Goal: Navigation & Orientation: Find specific page/section

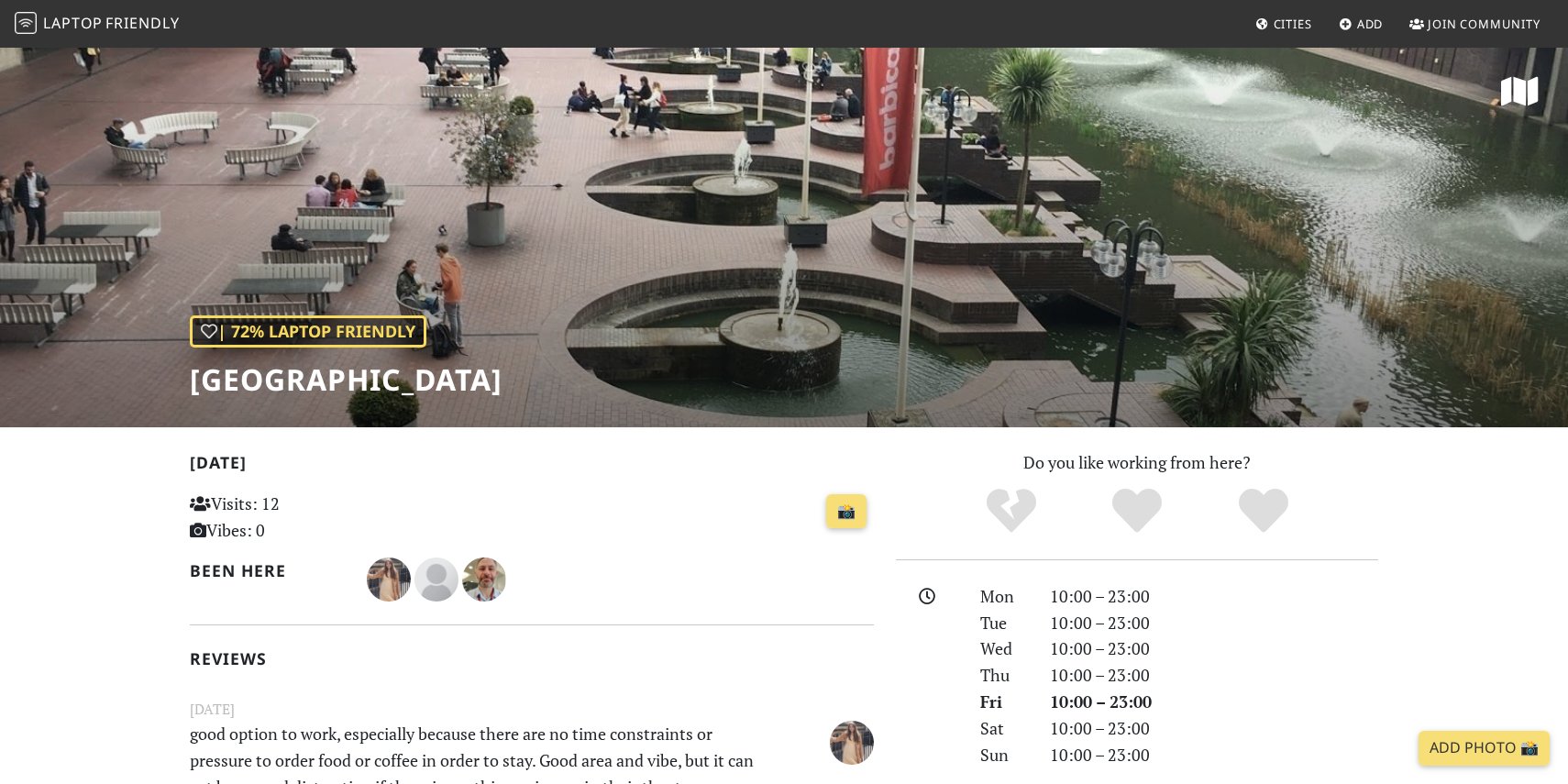
click at [152, 15] on span "Friendly" at bounding box center [142, 22] width 73 height 20
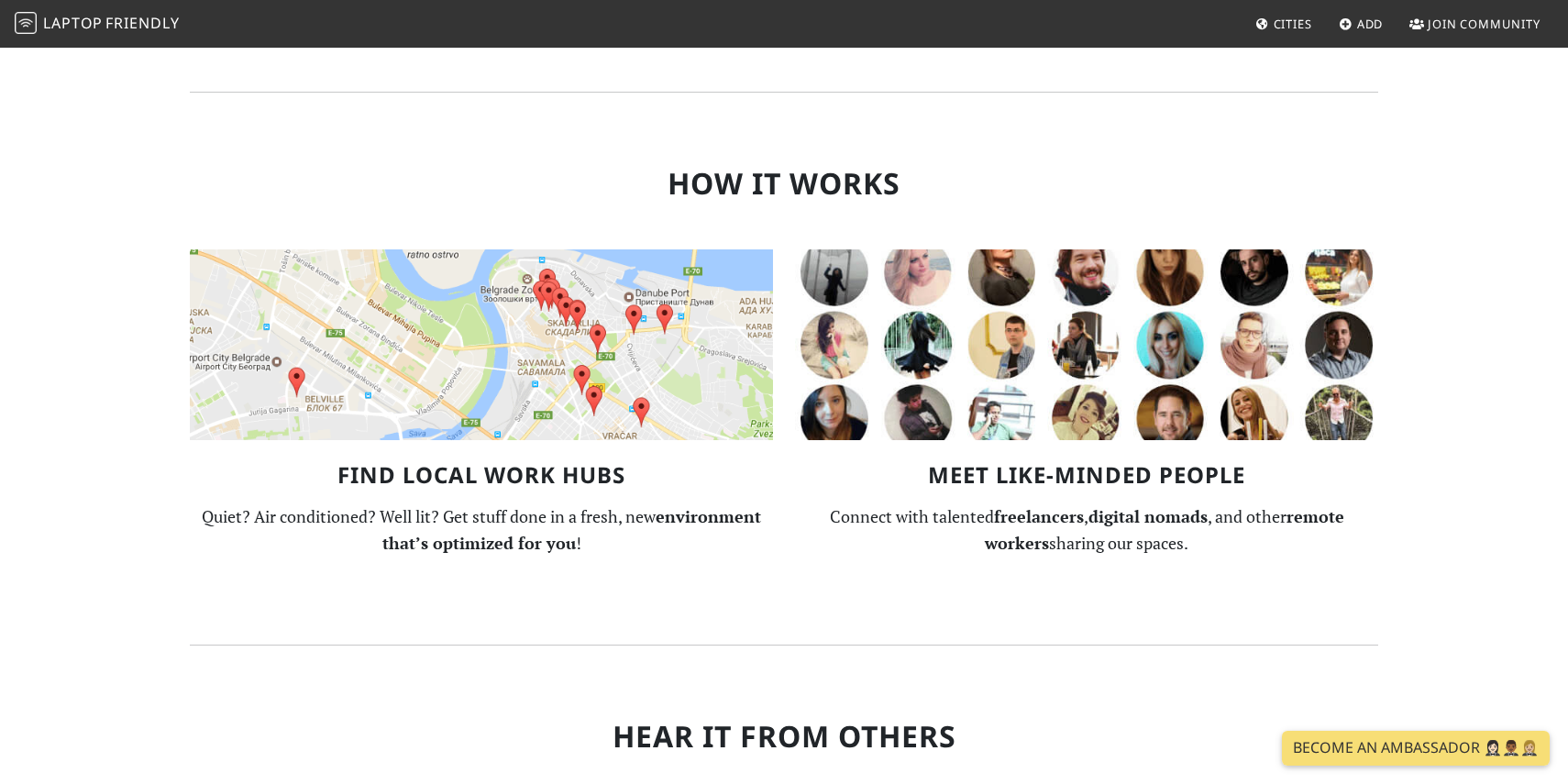
scroll to position [1082, 0]
click at [460, 361] on img at bounding box center [482, 345] width 583 height 191
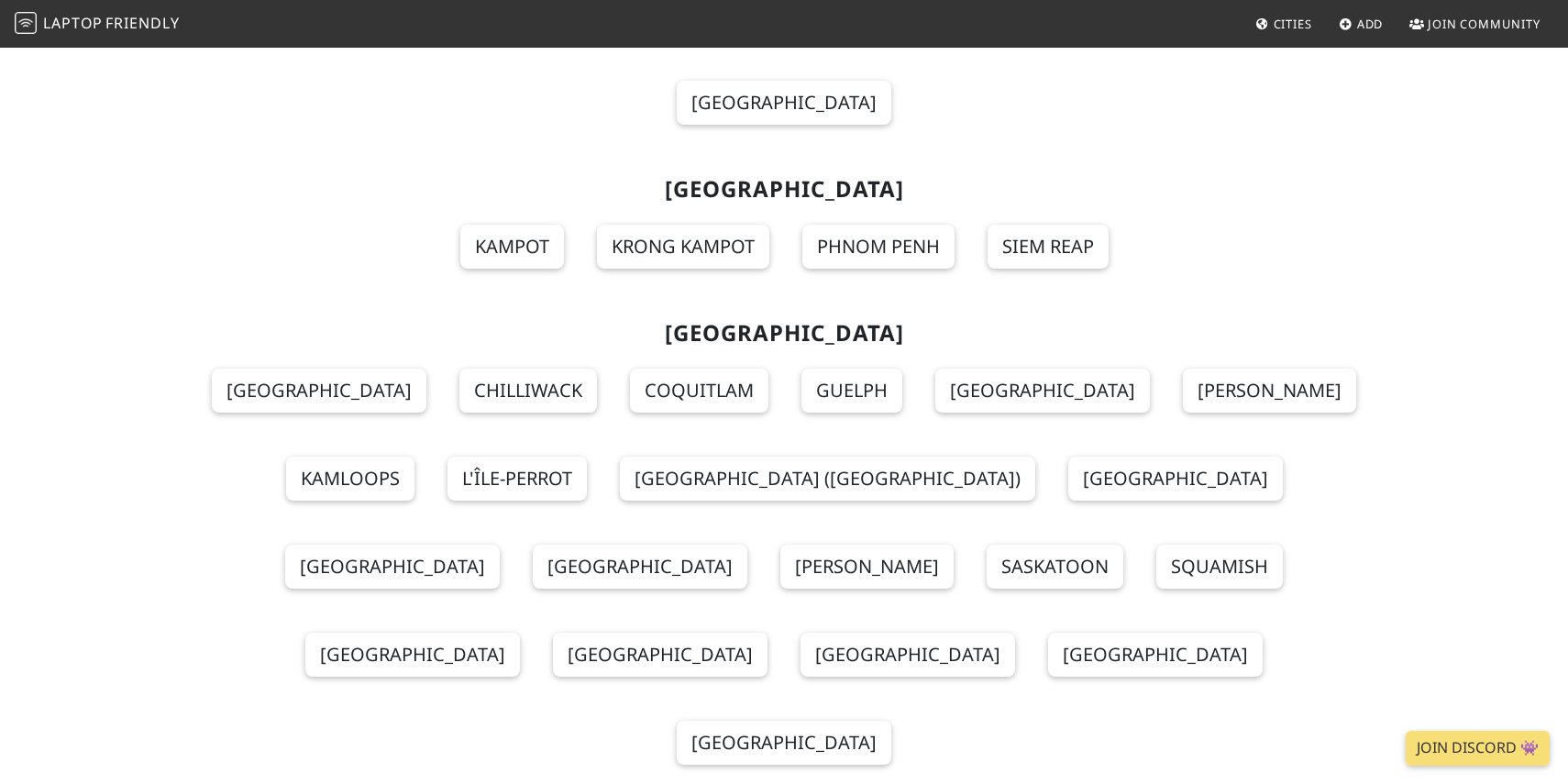
scroll to position [20087, 0]
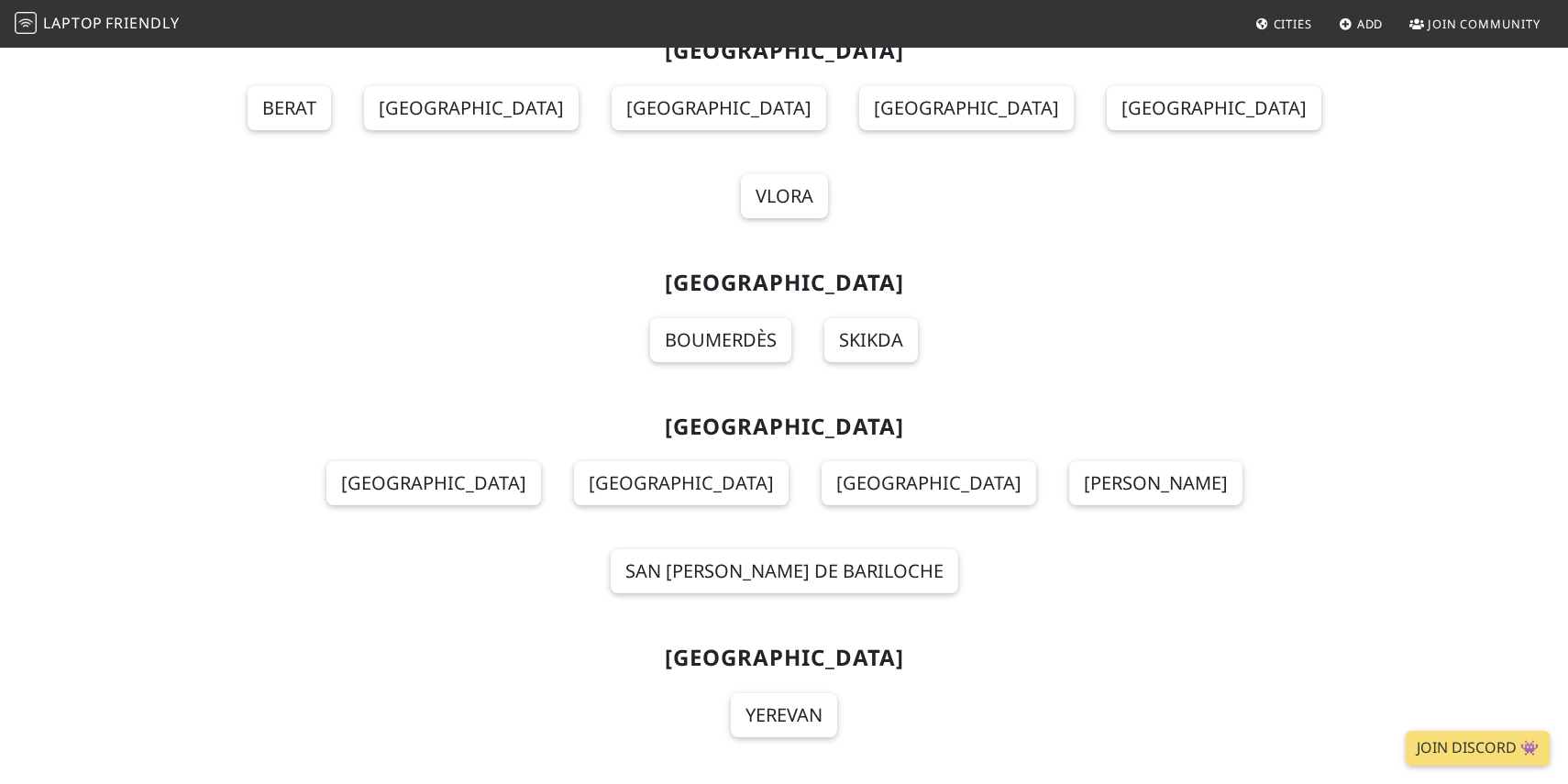
scroll to position [0, 0]
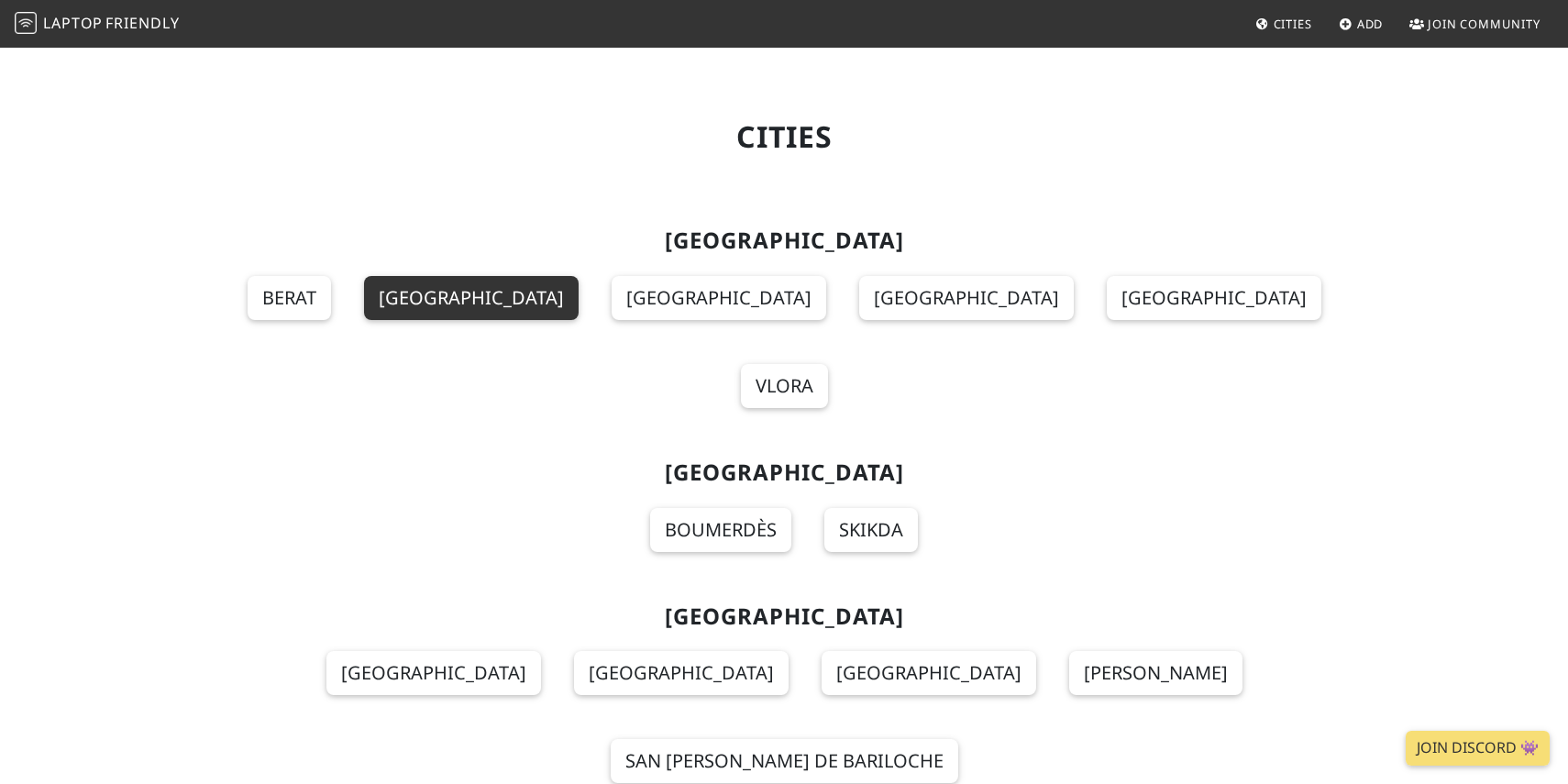
click at [571, 297] on link "Durrës" at bounding box center [471, 298] width 215 height 44
